Goal: Browse casually

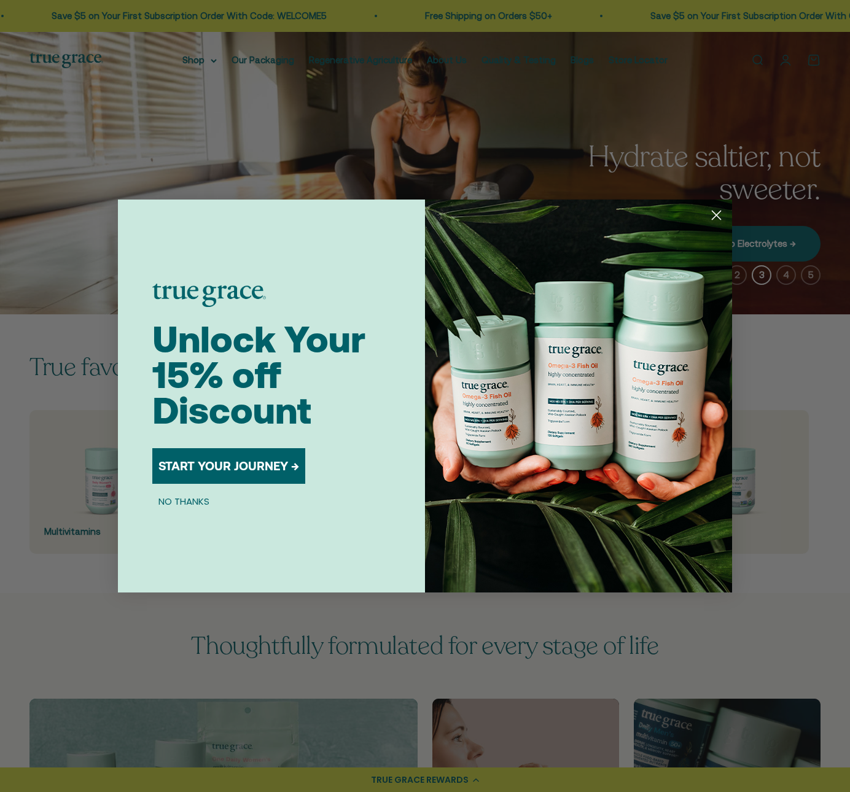
drag, startPoint x: 715, startPoint y: 216, endPoint x: 736, endPoint y: 211, distance: 21.9
click at [625, 211] on circle "Close dialog" at bounding box center [716, 215] width 20 height 20
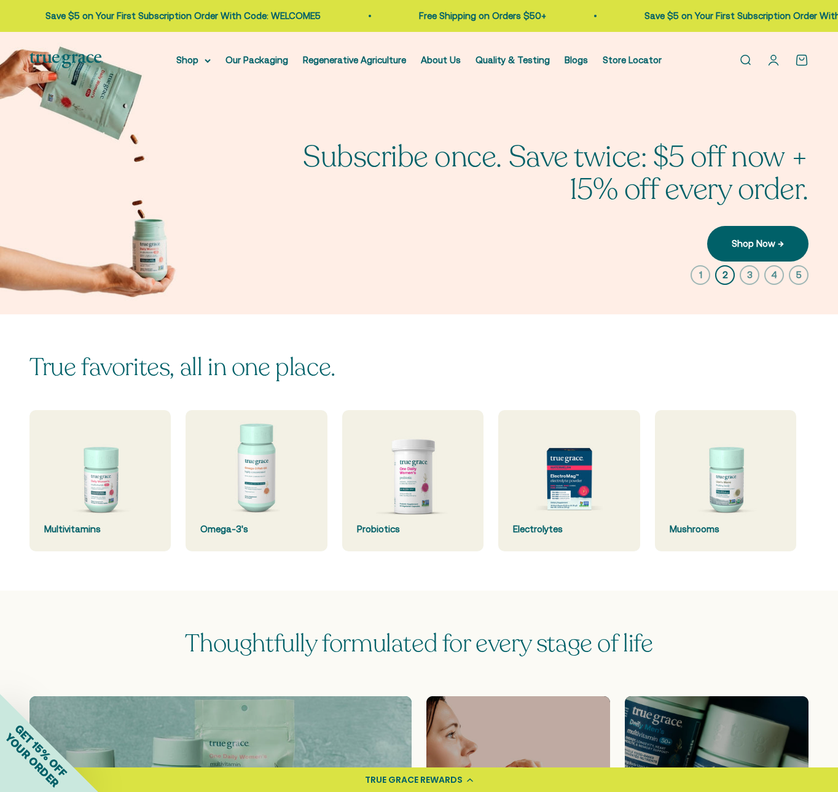
click at [625, 273] on icon "button" at bounding box center [749, 275] width 20 height 20
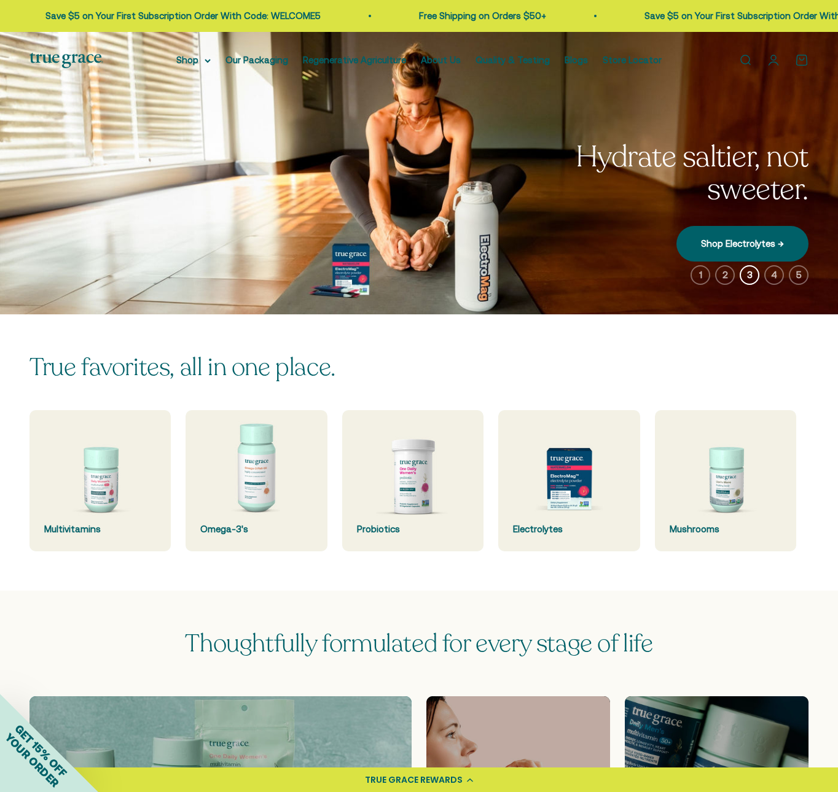
click at [625, 272] on icon "button" at bounding box center [774, 275] width 20 height 20
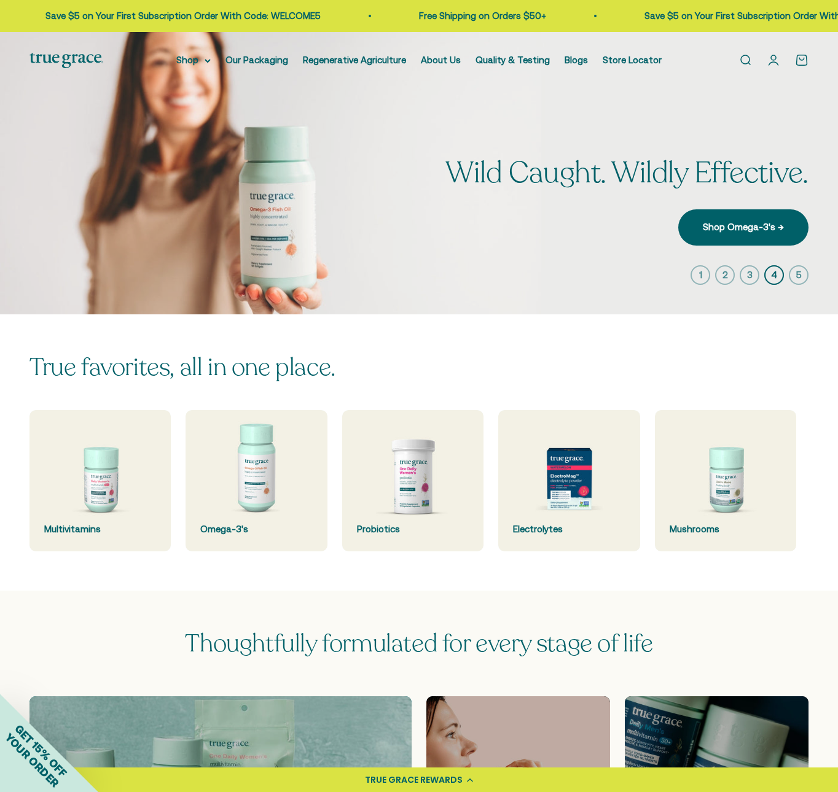
click at [625, 272] on icon "button" at bounding box center [798, 275] width 20 height 20
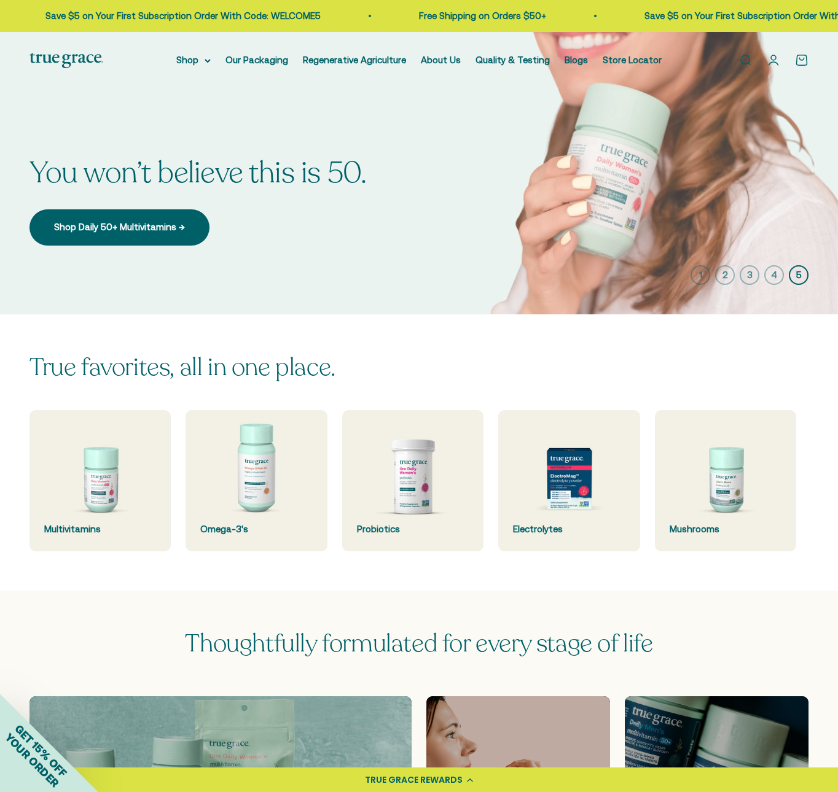
drag, startPoint x: 751, startPoint y: 270, endPoint x: 715, endPoint y: 273, distance: 35.8
click at [625, 269] on icon "button" at bounding box center [749, 275] width 20 height 20
click at [625, 273] on icon "button" at bounding box center [749, 275] width 20 height 20
click at [625, 274] on icon "button" at bounding box center [749, 275] width 20 height 20
click at [625, 270] on icon "button" at bounding box center [725, 275] width 20 height 20
